Goal: Check status: Check status

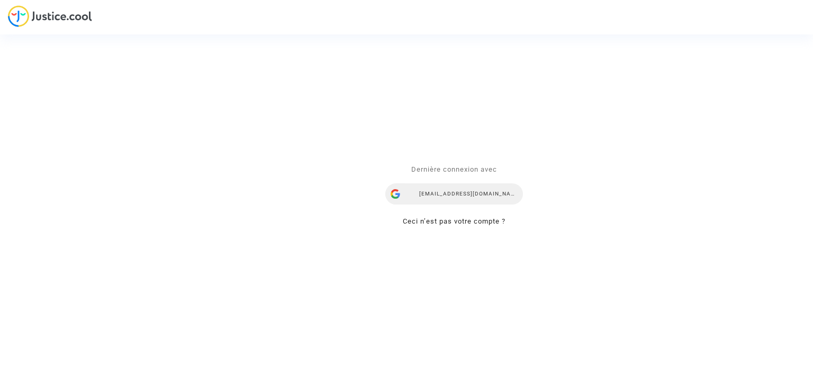
click at [468, 195] on div "nadiia.dieulina@skycop.com" at bounding box center [454, 194] width 138 height 21
